Goal: Find specific page/section: Find specific page/section

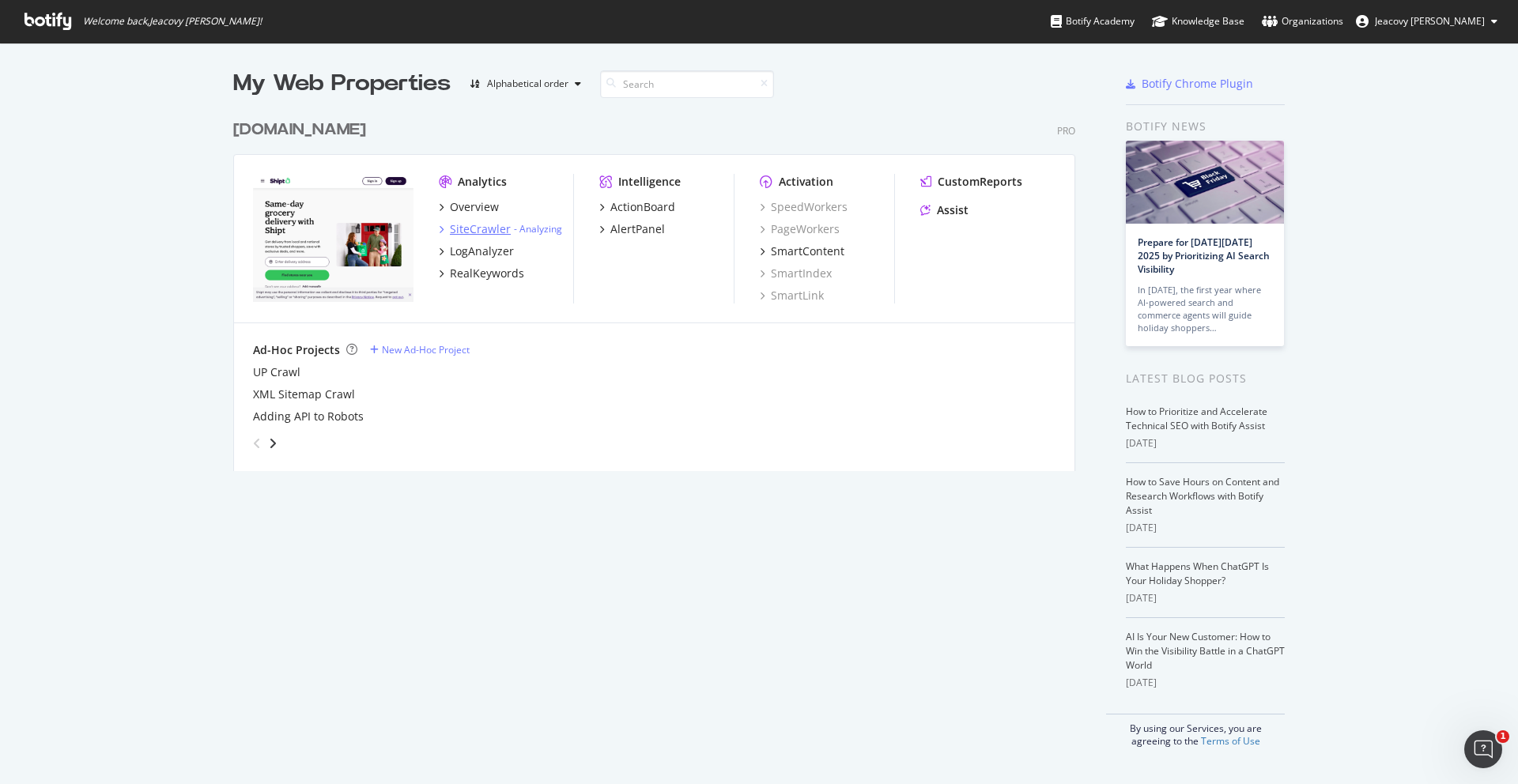
click at [476, 230] on div "SiteCrawler" at bounding box center [480, 229] width 61 height 16
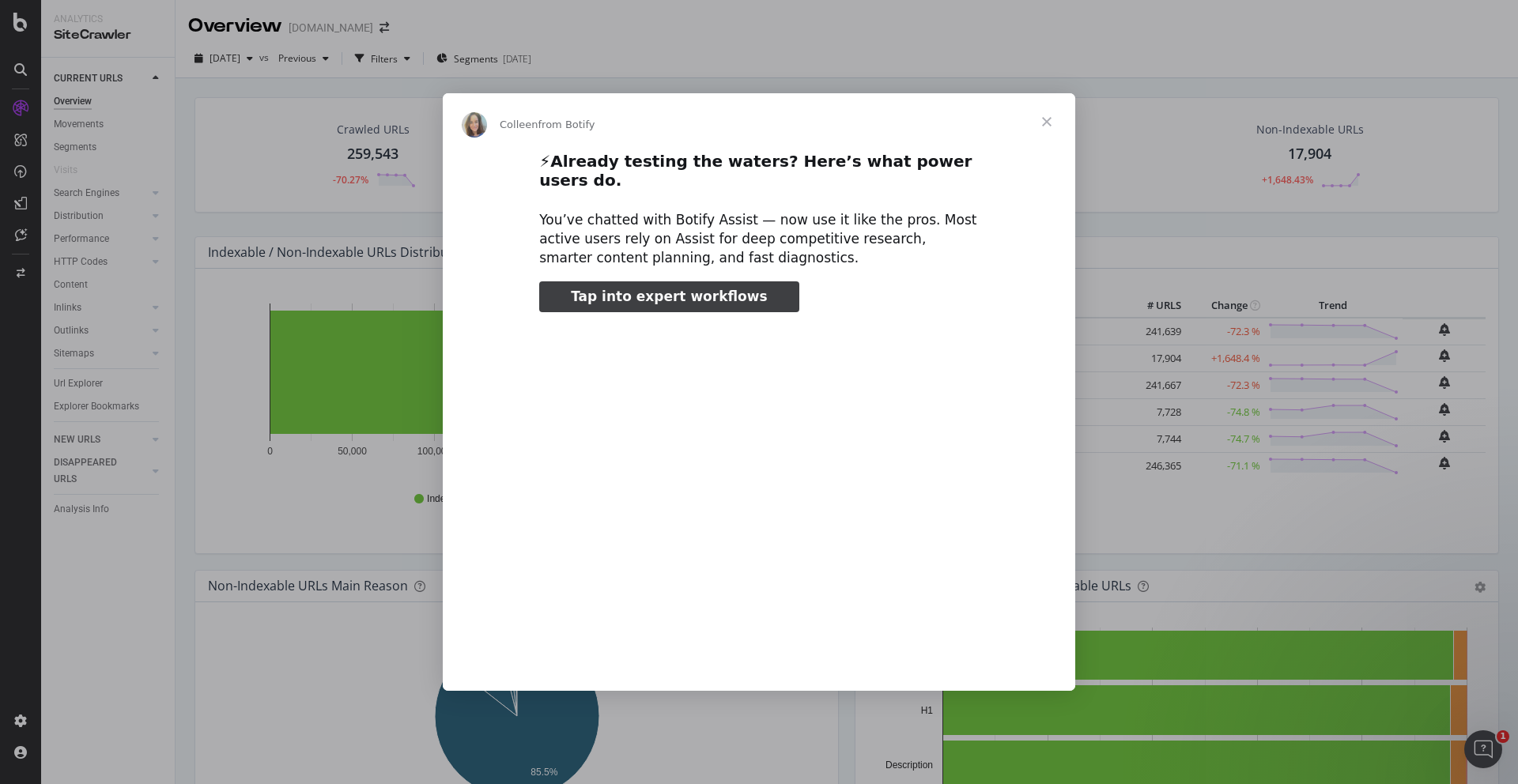
type input "52260"
click at [1038, 134] on span "Close" at bounding box center [1046, 121] width 57 height 57
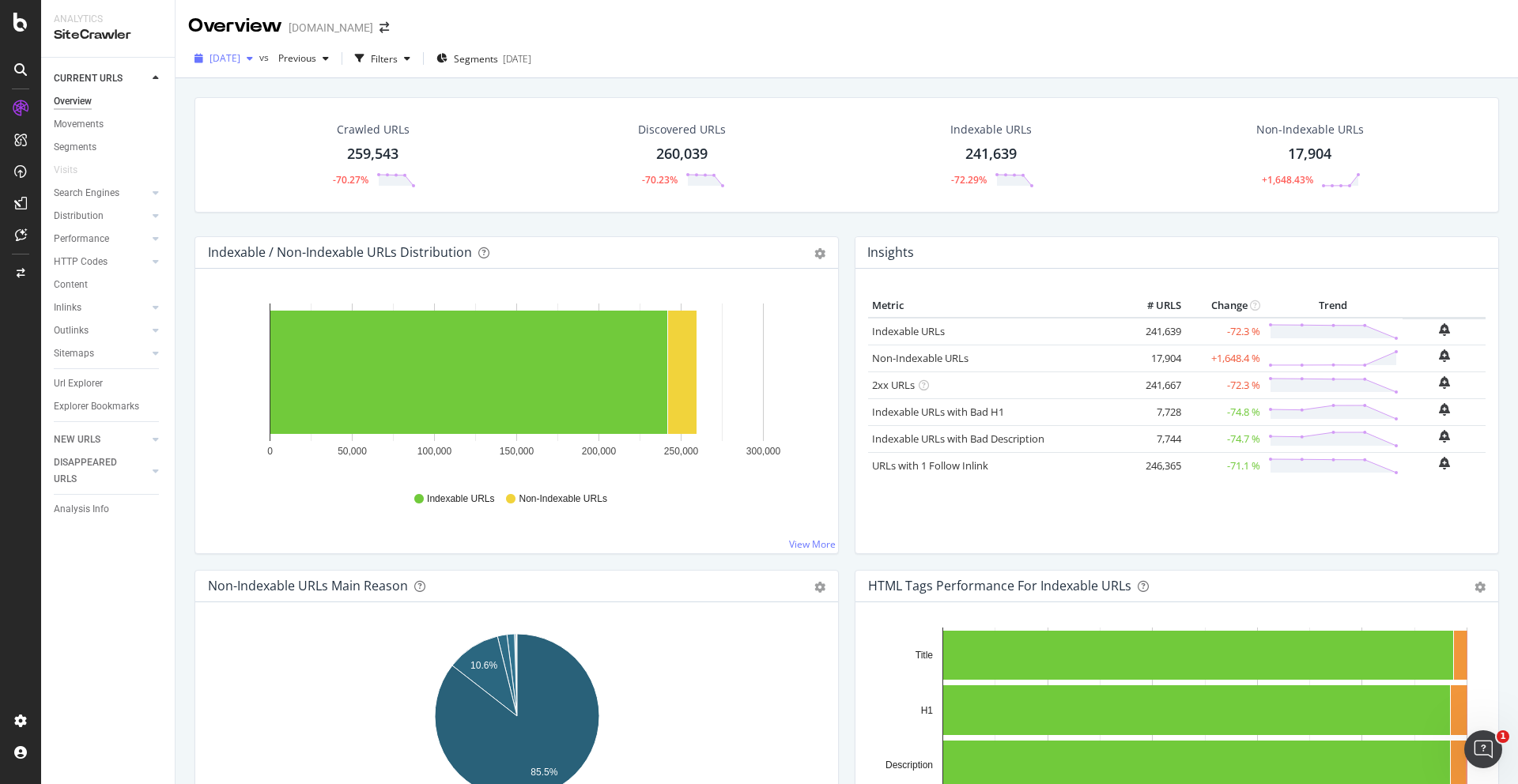
click at [240, 52] on span "[DATE]" at bounding box center [225, 58] width 31 height 14
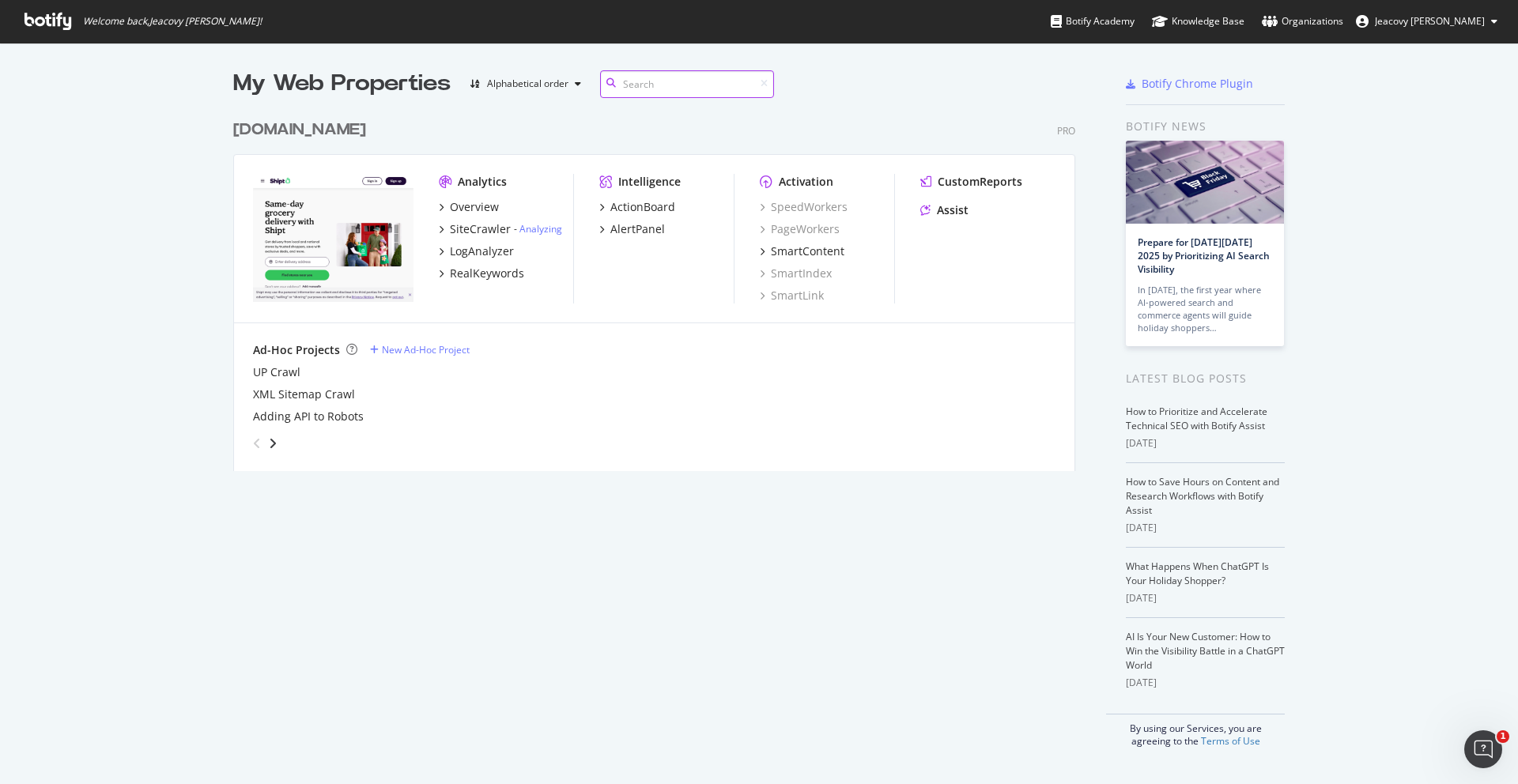
scroll to position [784, 1518]
